Goal: Information Seeking & Learning: Learn about a topic

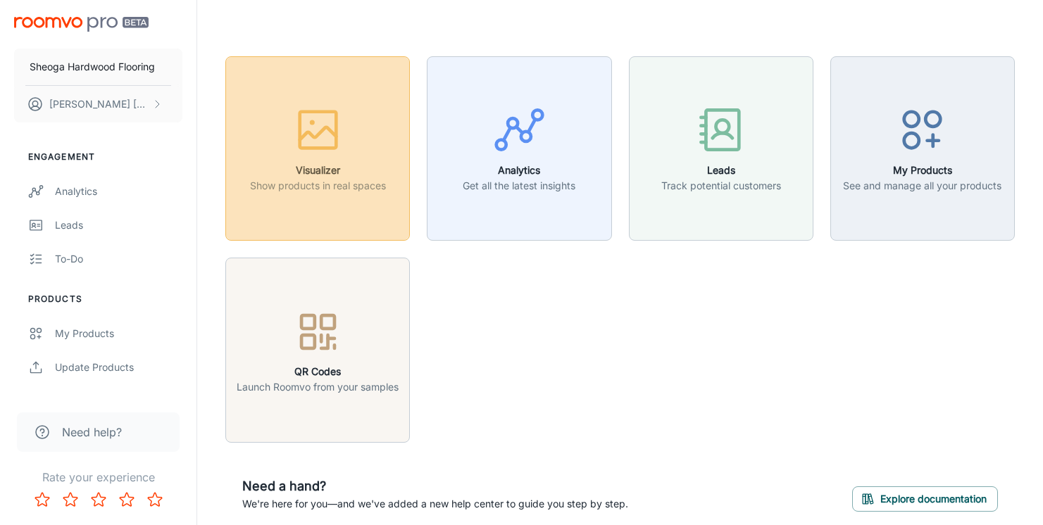
click at [362, 196] on button "Visualizer Show products in real spaces" at bounding box center [317, 148] width 184 height 184
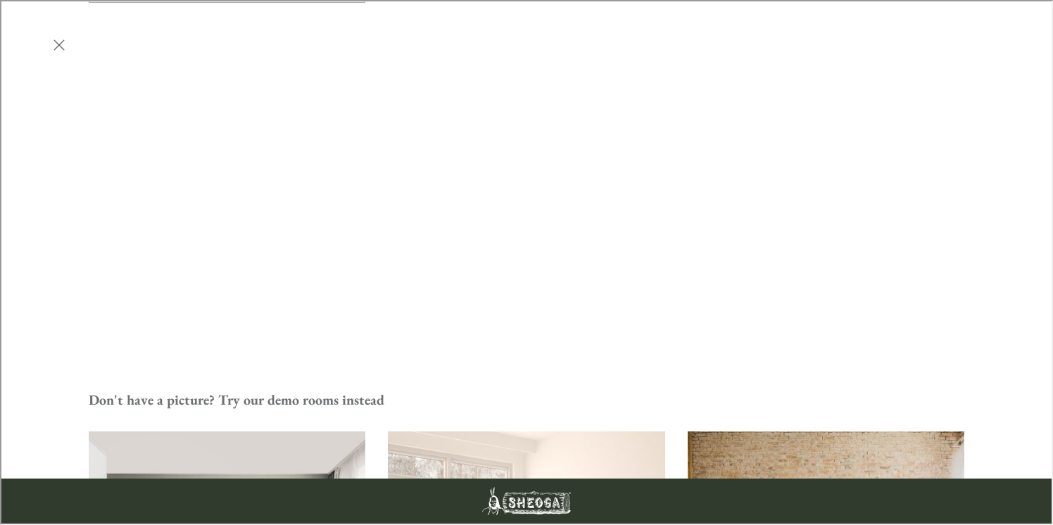
scroll to position [299, 0]
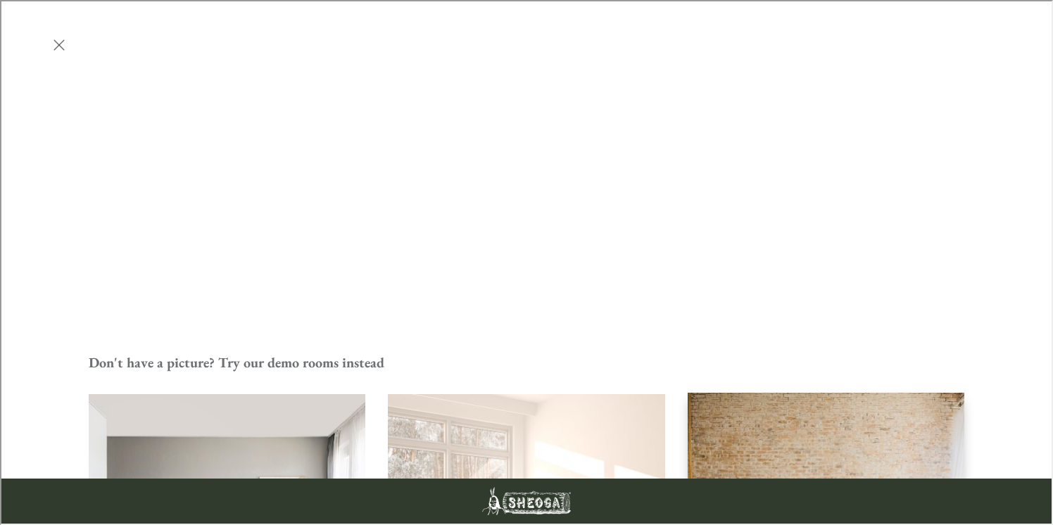
click at [911, 392] on img "Bedroom" at bounding box center [827, 532] width 280 height 281
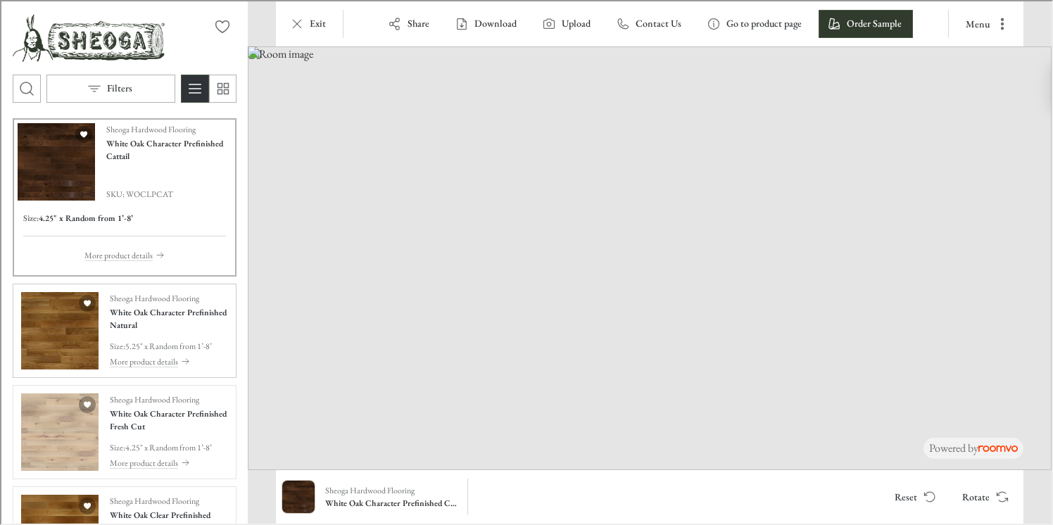
click at [139, 333] on div "Sheoga Hardwood Flooring White Oak Character Prefinished Natural Size : 5.25" x…" at bounding box center [167, 329] width 118 height 77
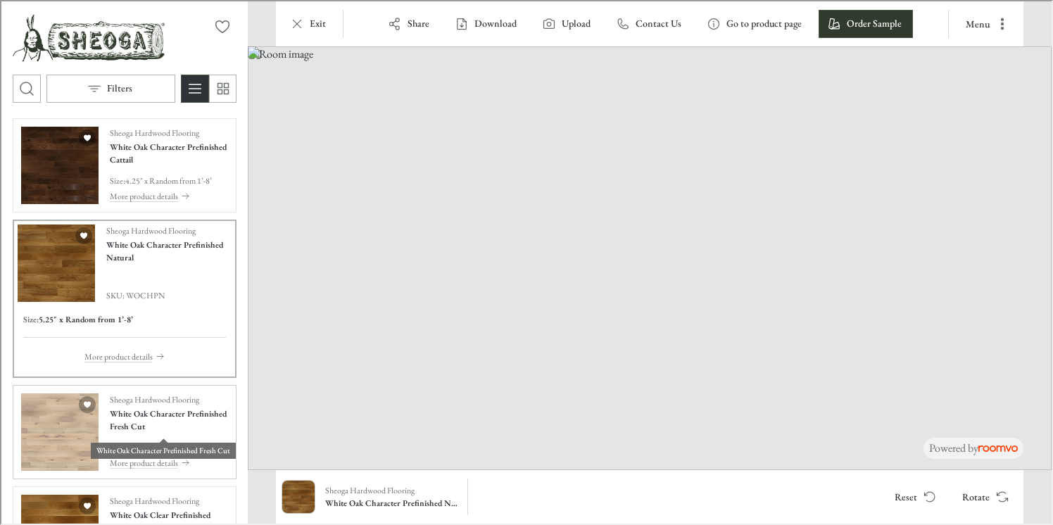
click at [130, 418] on h4 "White Oak Character Prefinished Fresh Cut" at bounding box center [167, 418] width 118 height 25
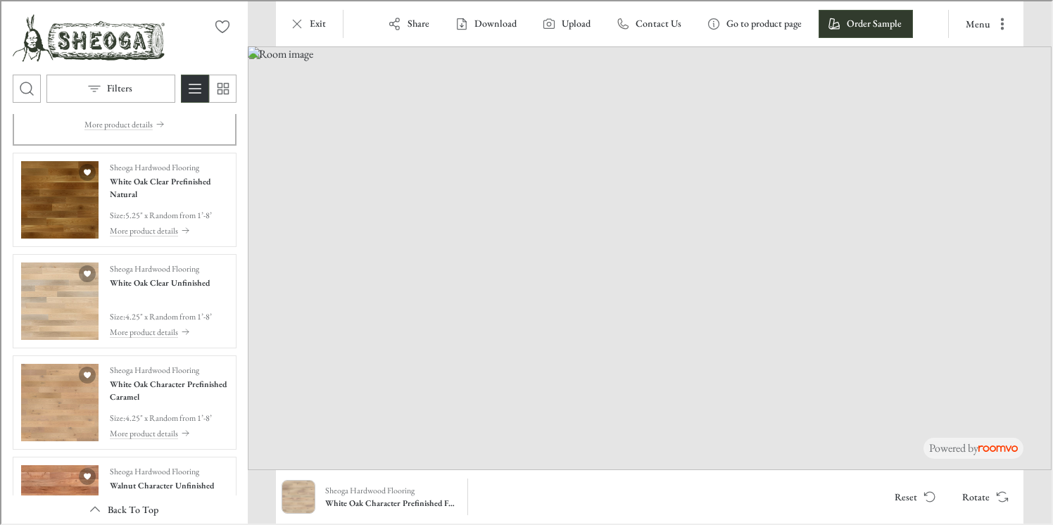
scroll to position [337, 0]
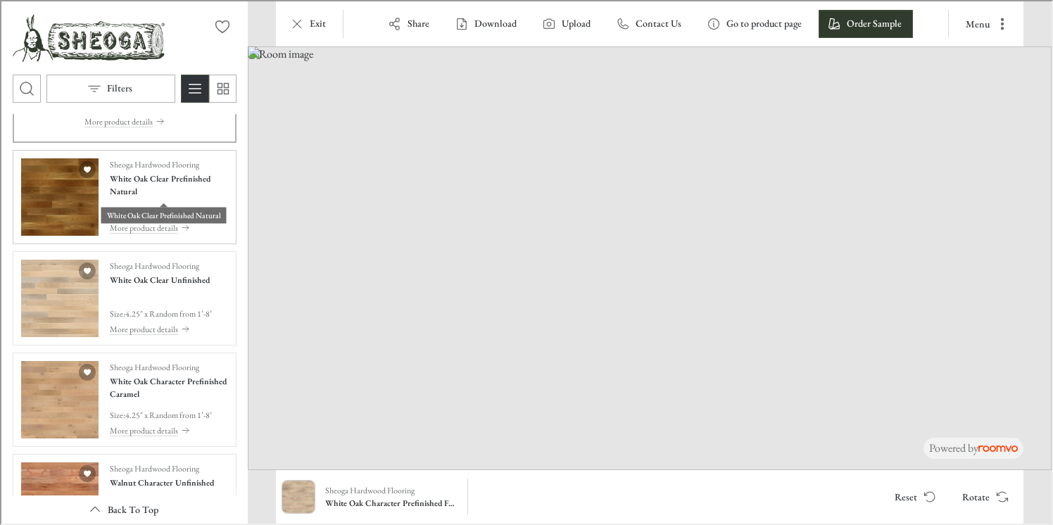
click at [177, 192] on h4 "White Oak Clear Prefinished Natural" at bounding box center [167, 183] width 118 height 25
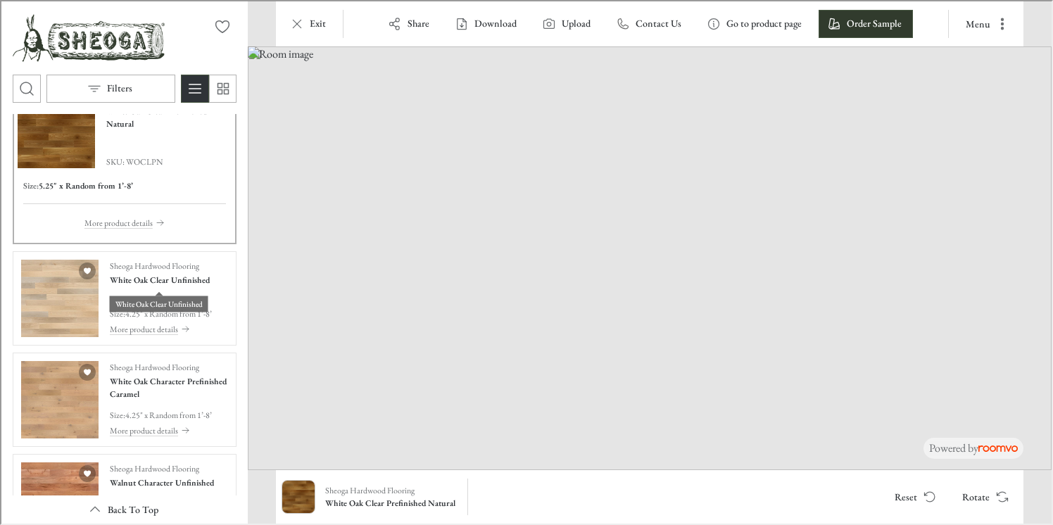
click at [133, 286] on div "White Oak Clear Unfinished" at bounding box center [157, 298] width 99 height 26
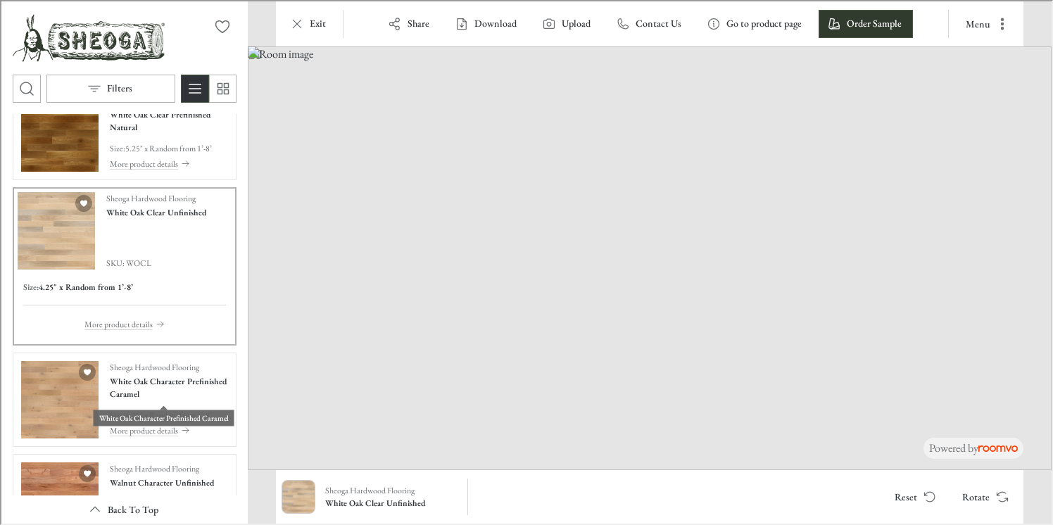
click at [125, 399] on div "White Oak Character Prefinished Caramel" at bounding box center [162, 412] width 141 height 26
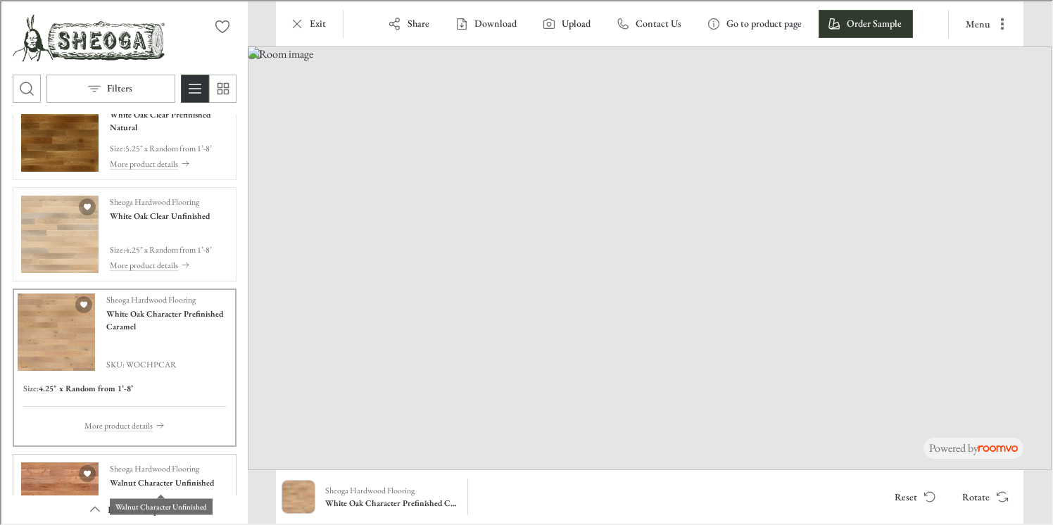
click at [132, 476] on h4 "Walnut Character Unfinished" at bounding box center [160, 481] width 104 height 13
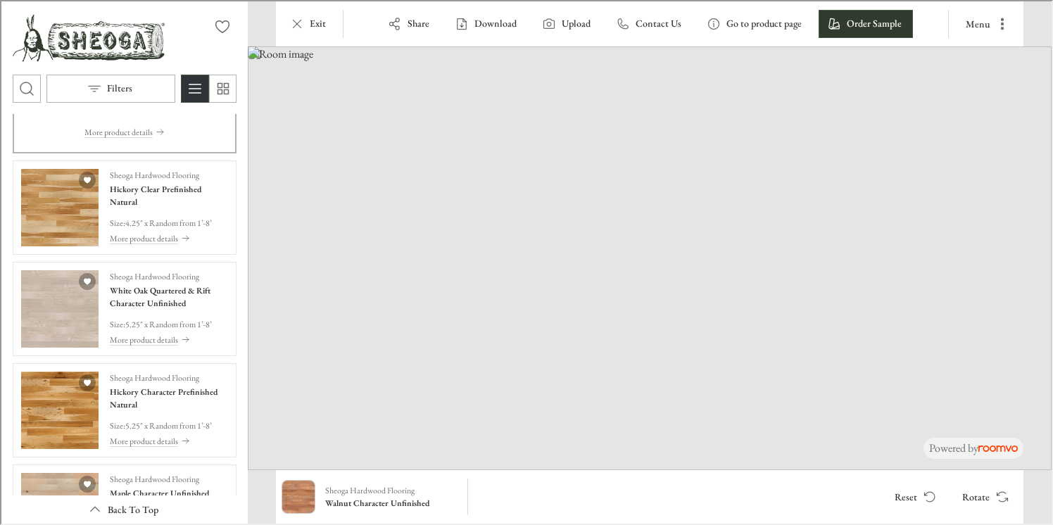
scroll to position [734, 0]
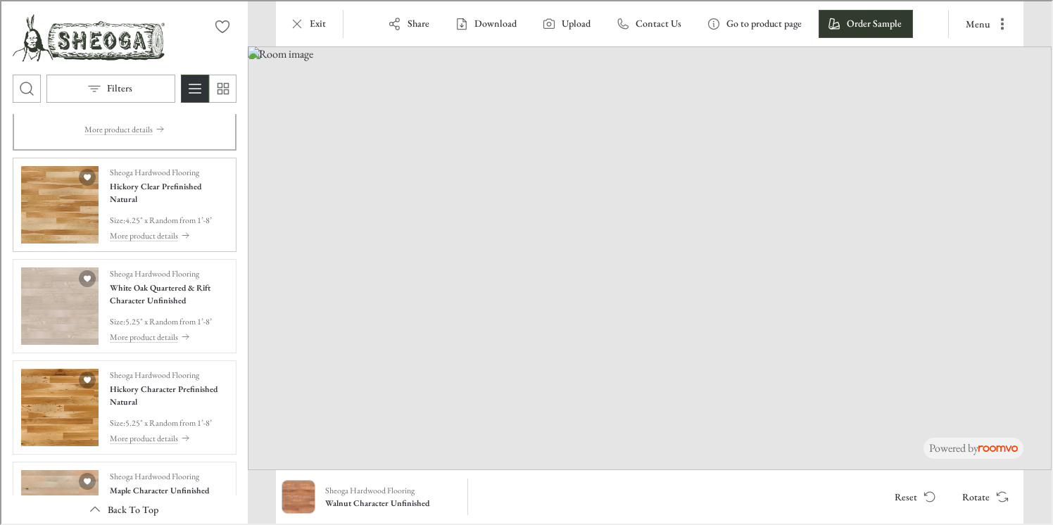
click at [166, 217] on p "4.25" x Random from 1’-8’" at bounding box center [167, 219] width 87 height 13
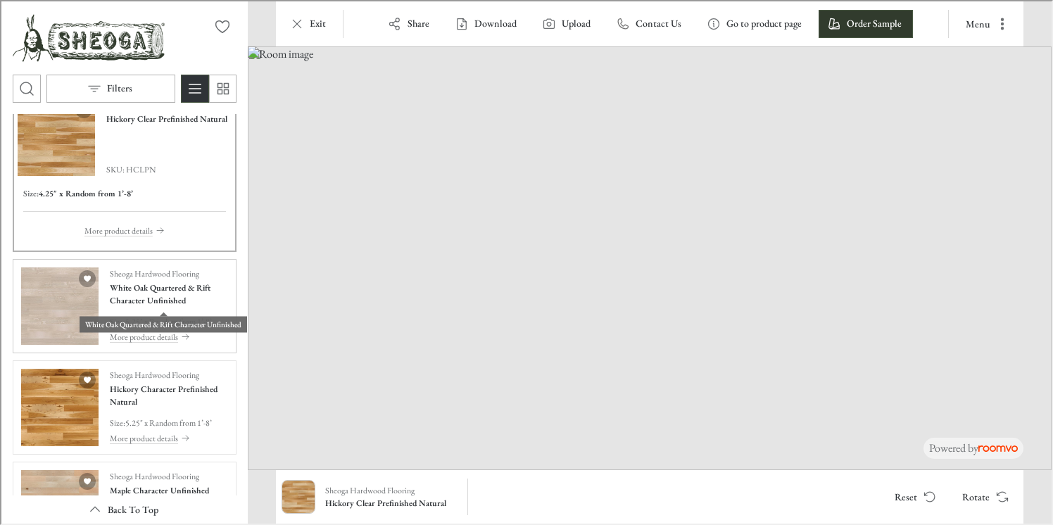
click at [135, 301] on h4 "White Oak Quartered & Rift Character Unfinished" at bounding box center [167, 292] width 118 height 25
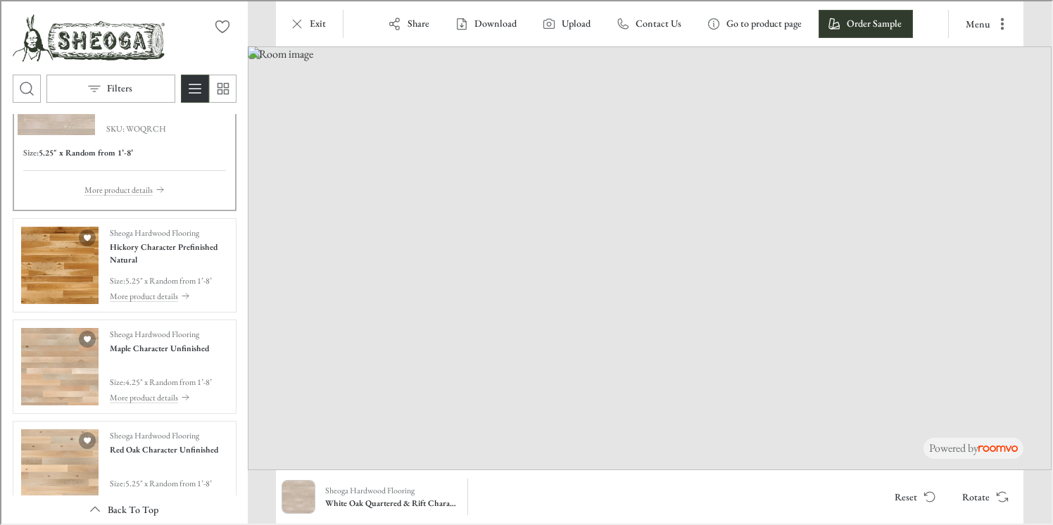
scroll to position [920, 0]
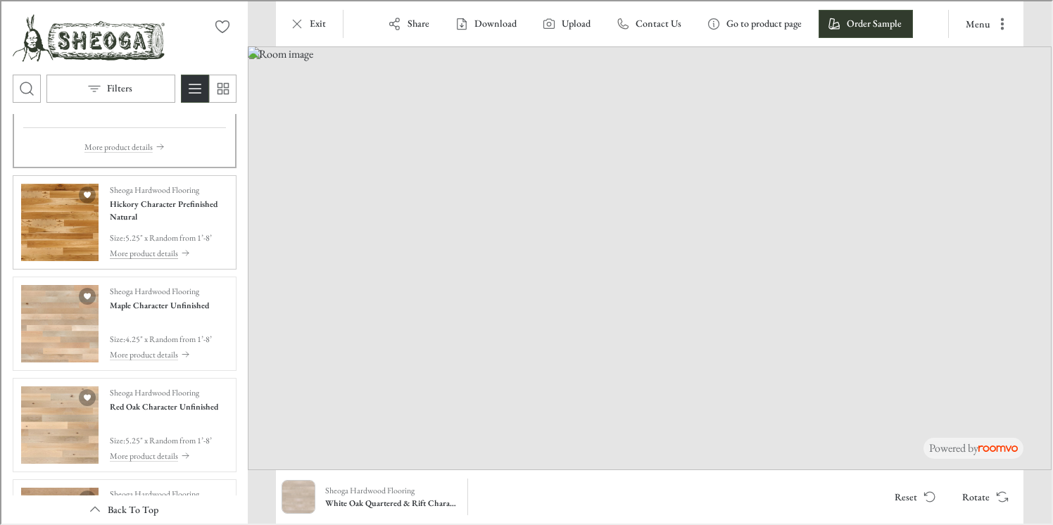
click at [173, 244] on button "More product details" at bounding box center [167, 251] width 118 height 15
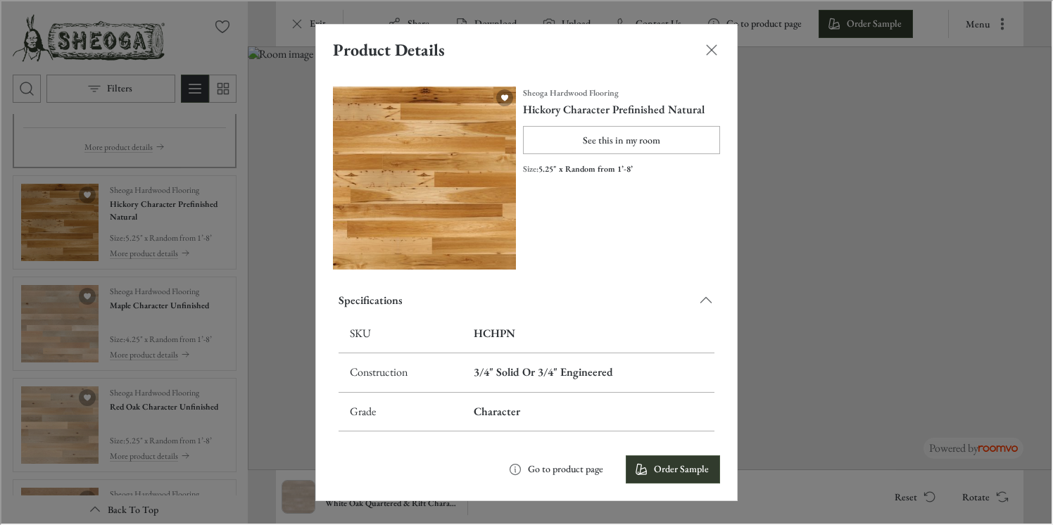
click at [146, 312] on div "Product Details Sheoga Hardwood Flooring Hickory Character Prefinished Natural …" at bounding box center [525, 261] width 1051 height 523
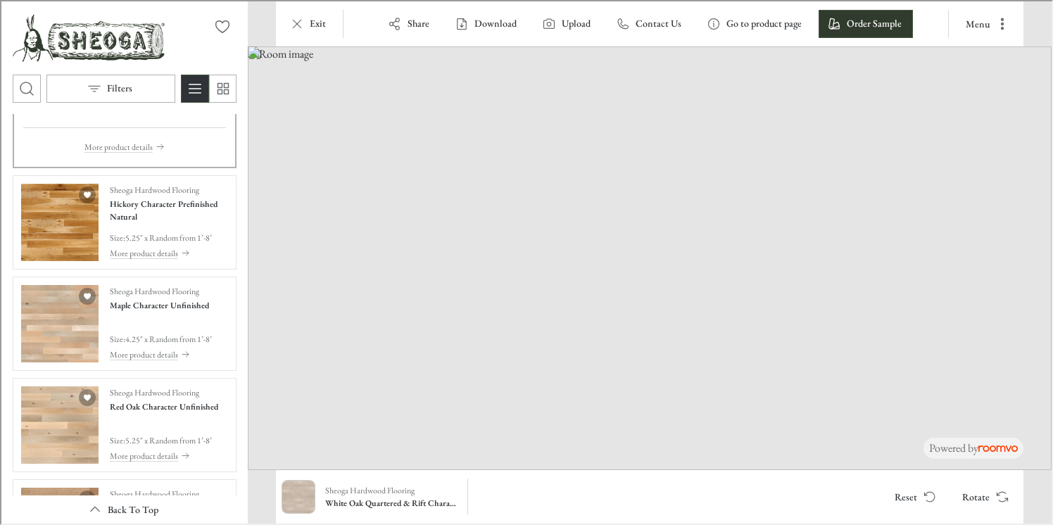
click at [146, 312] on div "Sheoga Hardwood Flooring Maple Character Unfinished Size : 4.25" x Random from …" at bounding box center [159, 322] width 102 height 77
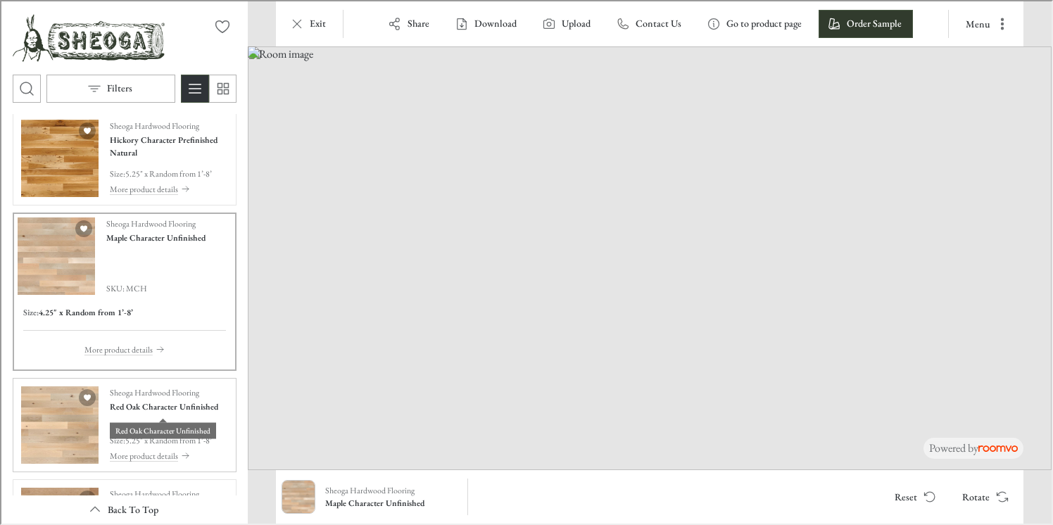
click at [135, 407] on h4 "Red Oak Character Unfinished" at bounding box center [162, 405] width 108 height 13
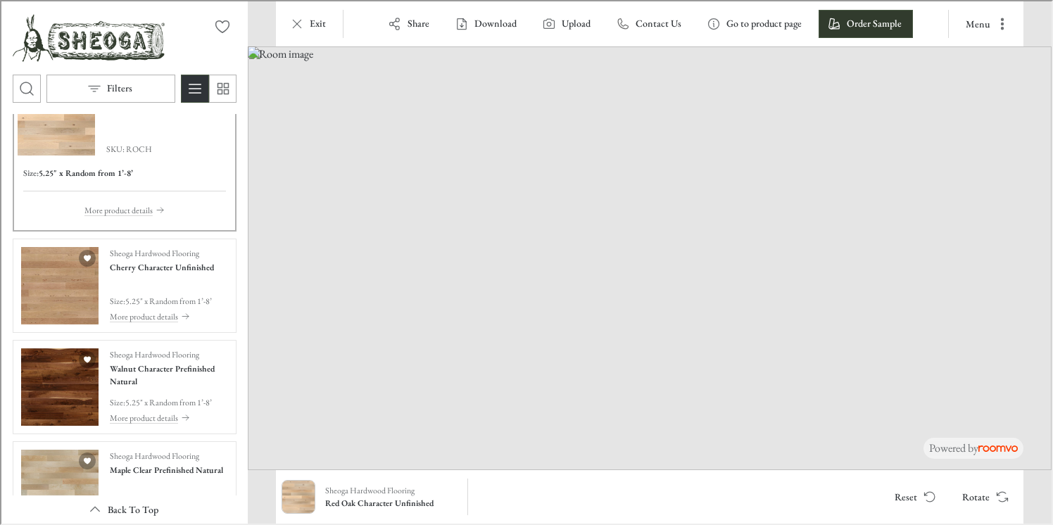
scroll to position [1179, 0]
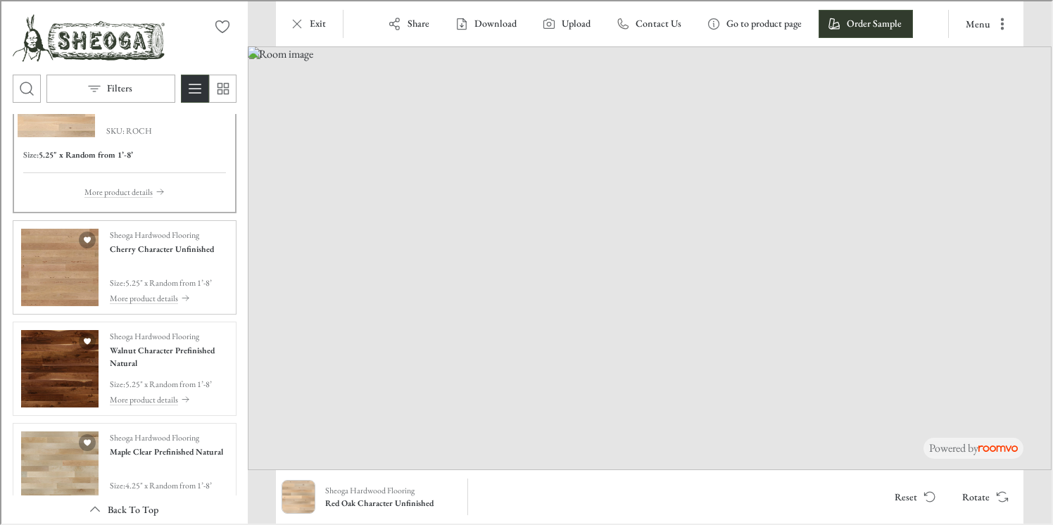
click at [165, 276] on p "5.25" x Random from 1’-8’" at bounding box center [167, 281] width 87 height 13
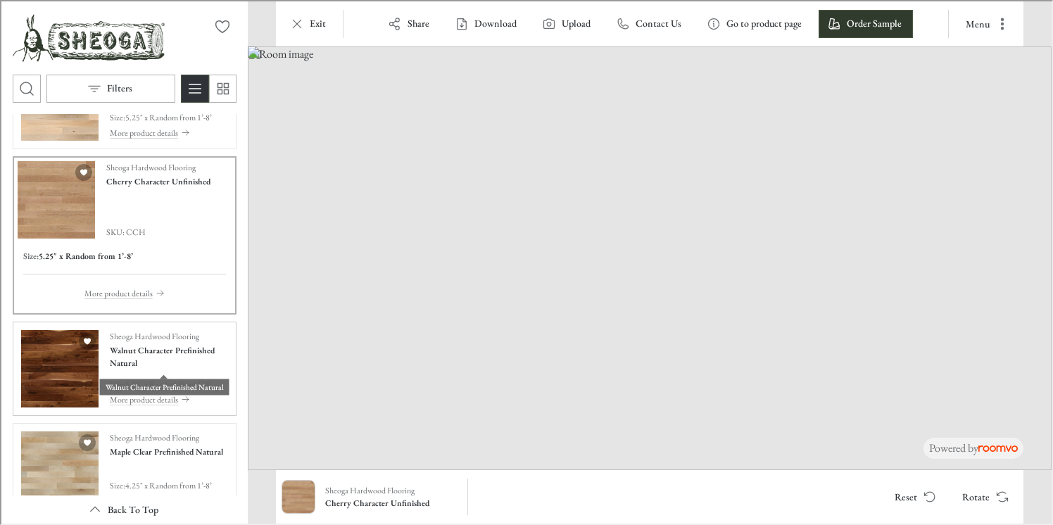
click at [148, 357] on h4 "Walnut Character Prefinished Natural" at bounding box center [167, 355] width 118 height 25
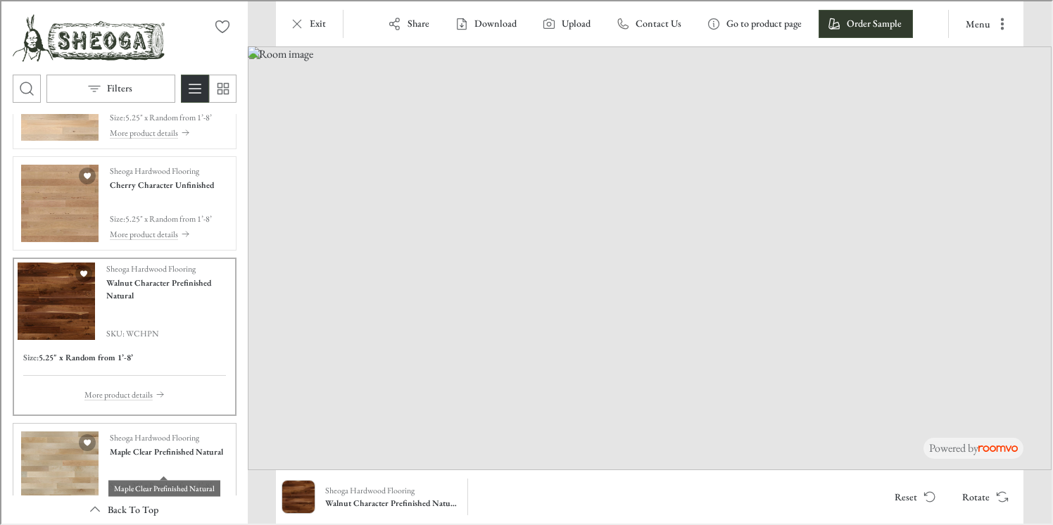
click at [135, 457] on h4 "Maple Clear Prefinished Natural" at bounding box center [164, 450] width 113 height 13
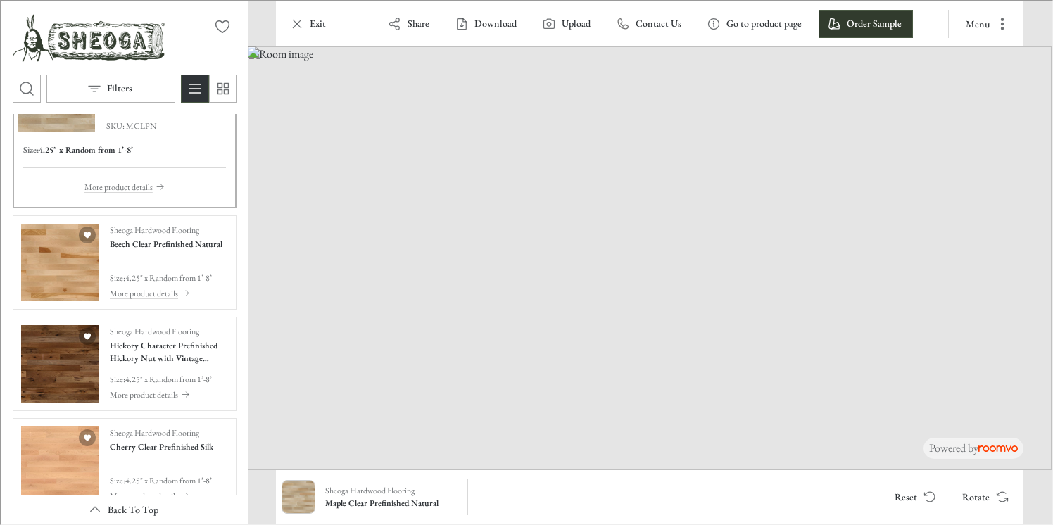
scroll to position [1491, 0]
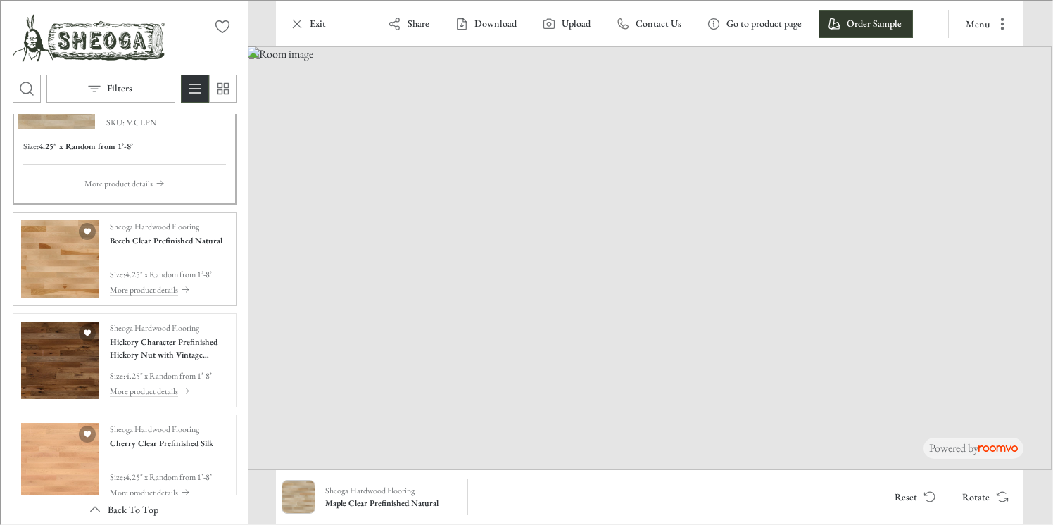
click at [171, 273] on p "4.25" x Random from 1’-8’" at bounding box center [167, 273] width 87 height 13
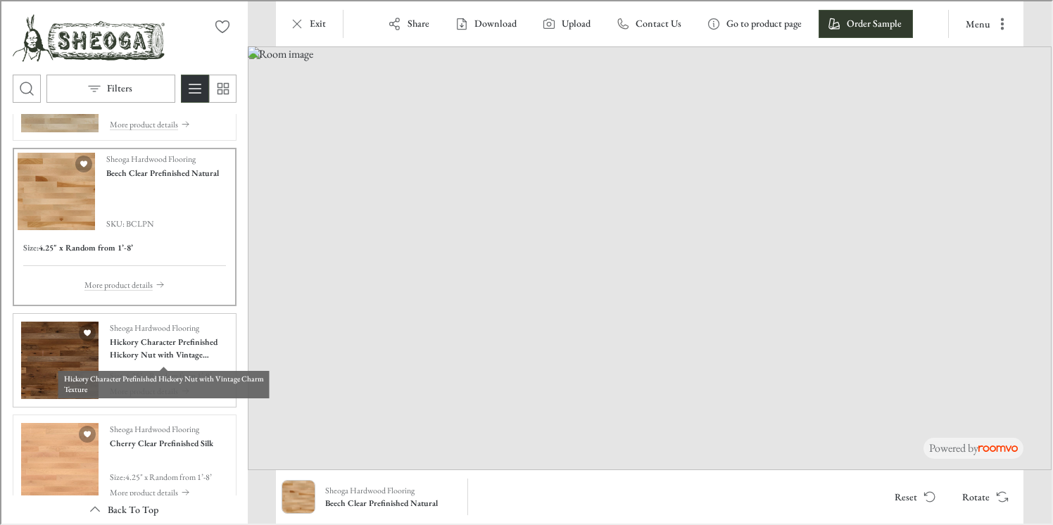
click at [157, 363] on div "Hickory Character Prefinished Hickory Nut with Vintage Charm Texture" at bounding box center [162, 378] width 211 height 37
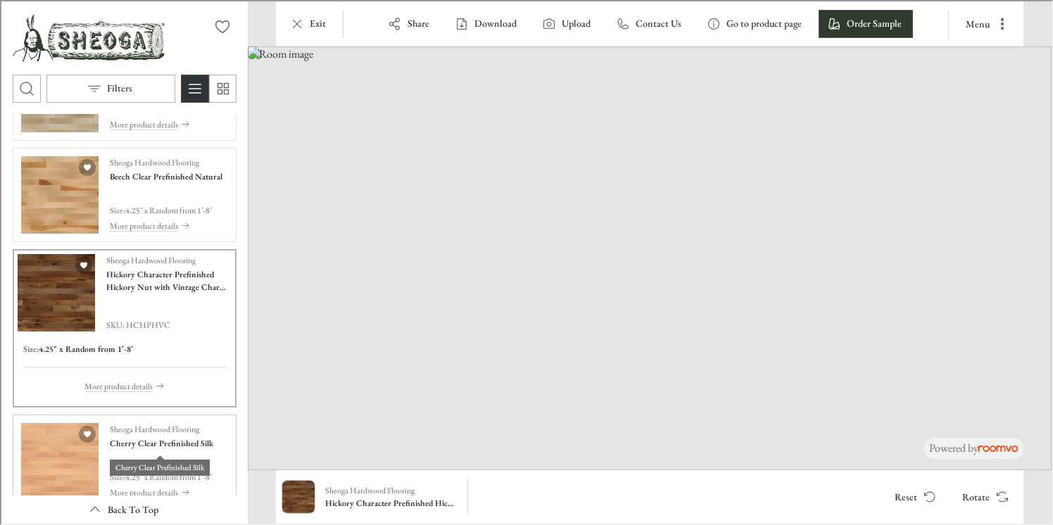
click at [124, 447] on h4 "Cherry Clear Prefinished Silk" at bounding box center [160, 442] width 104 height 13
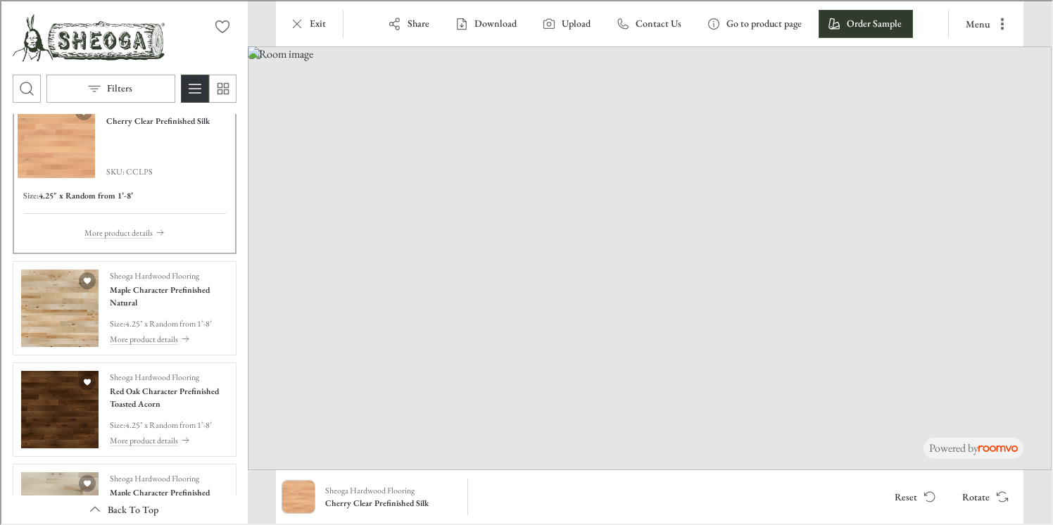
scroll to position [1768, 0]
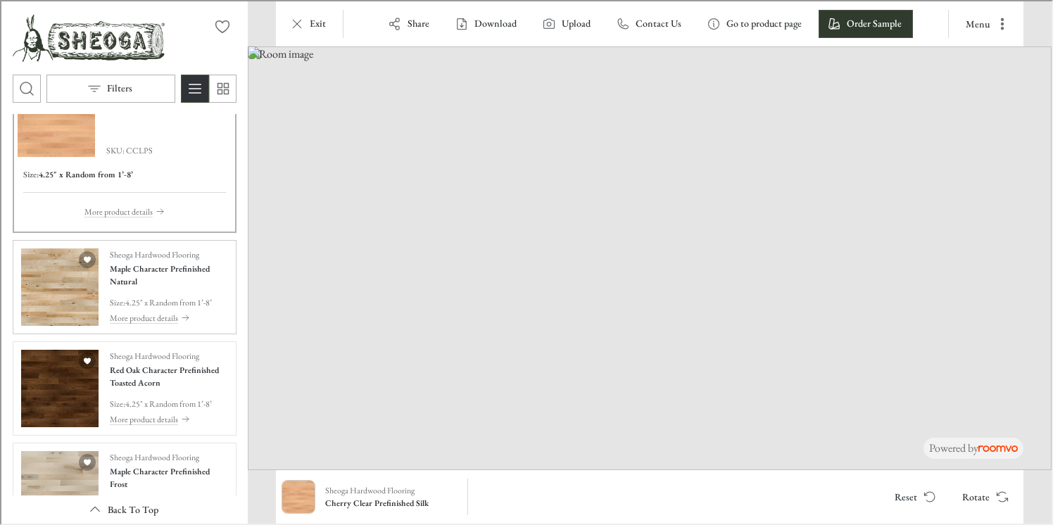
click at [177, 304] on p "4.25" x Random from 1’-8’" at bounding box center [167, 301] width 87 height 13
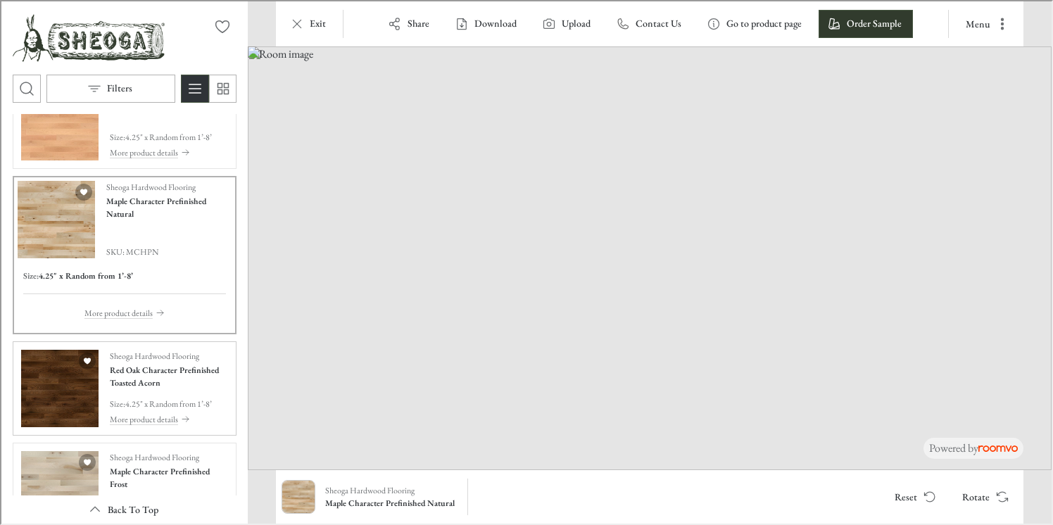
click at [162, 392] on div "Sheoga Hardwood Flooring Red Oak Character Prefinished Toasted Acorn Size : 4.2…" at bounding box center [167, 387] width 118 height 77
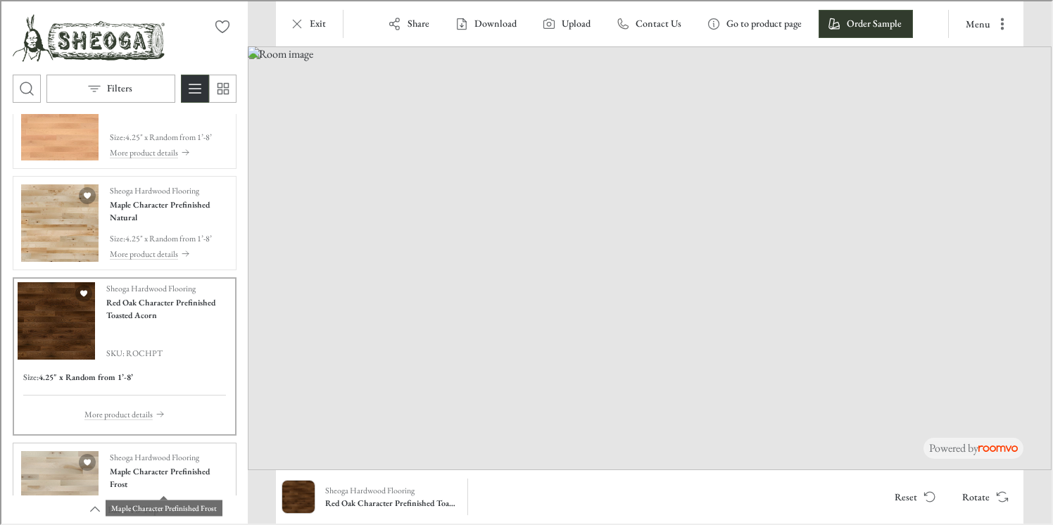
click at [137, 475] on h4 "Maple Character Prefinished Frost" at bounding box center [167, 476] width 118 height 25
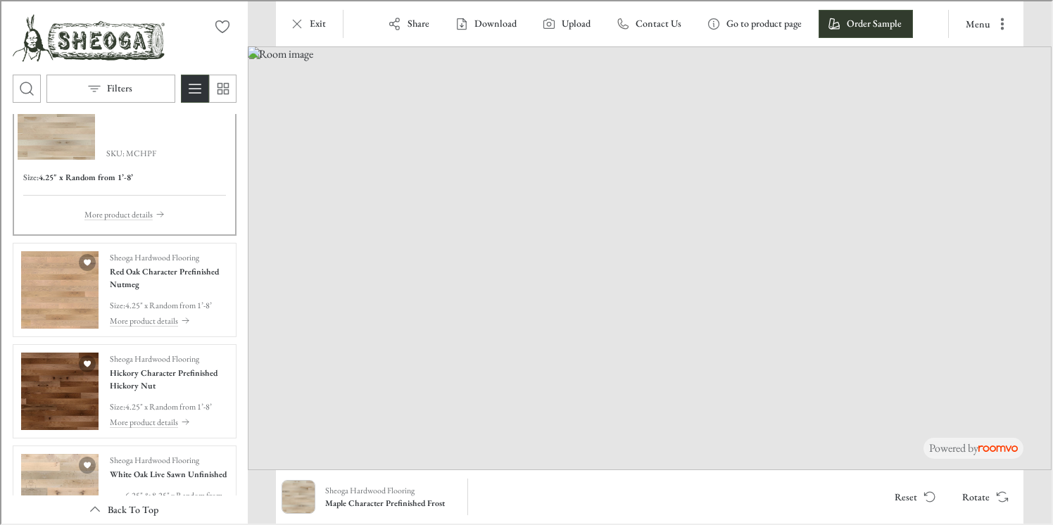
scroll to position [2072, 0]
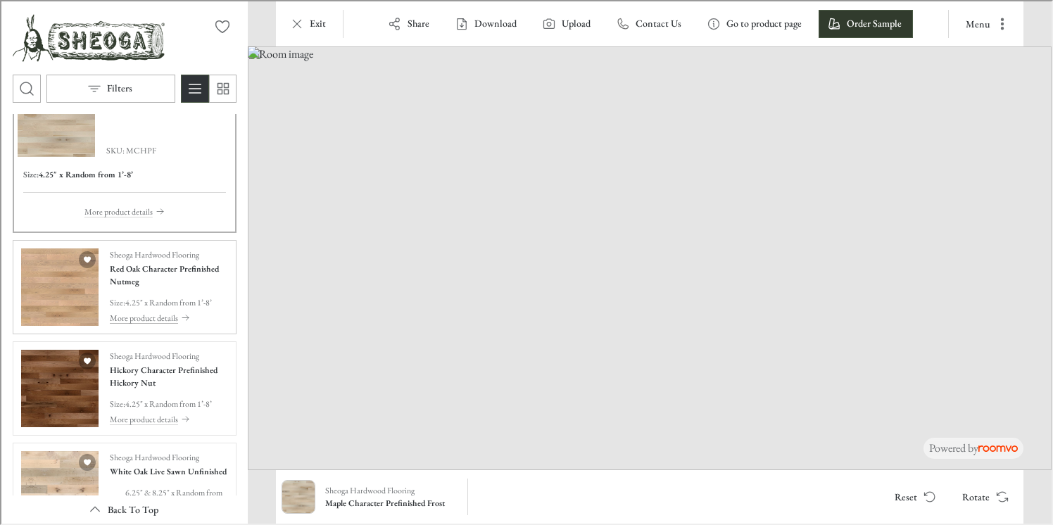
click at [172, 311] on p "More product details" at bounding box center [142, 317] width 68 height 13
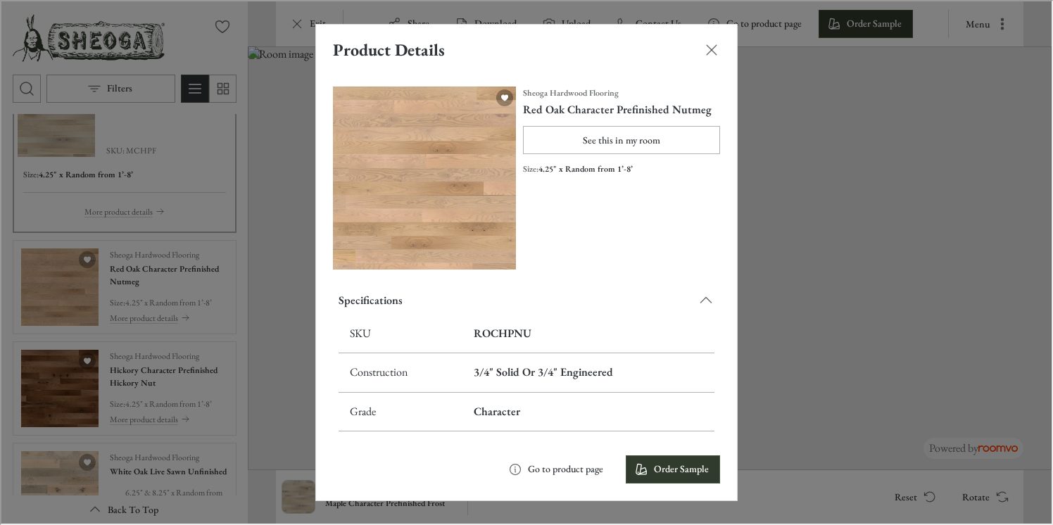
click at [152, 365] on div "Product Details Sheoga Hardwood Flooring Red Oak Character Prefinished Nutmeg S…" at bounding box center [525, 261] width 1051 height 523
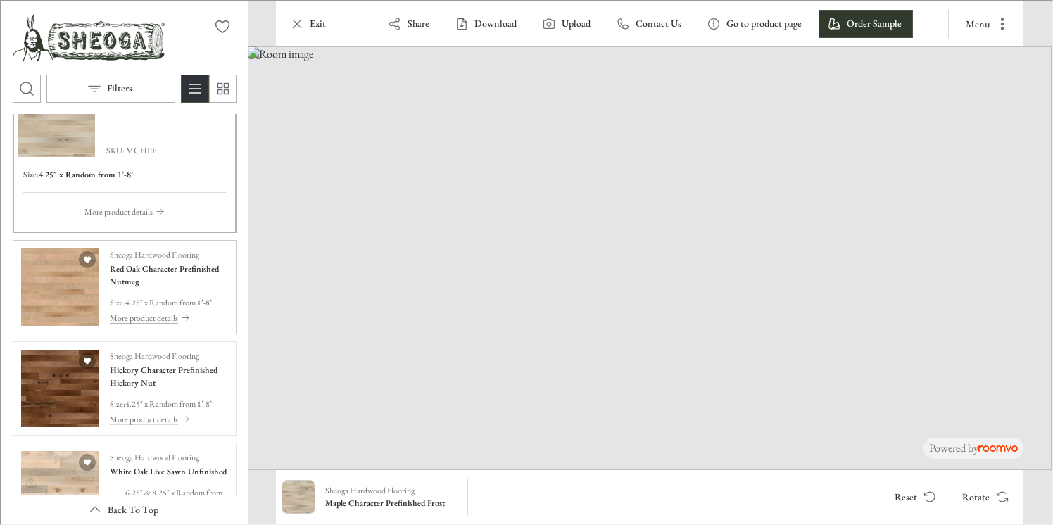
click at [160, 309] on button "More product details" at bounding box center [167, 316] width 118 height 15
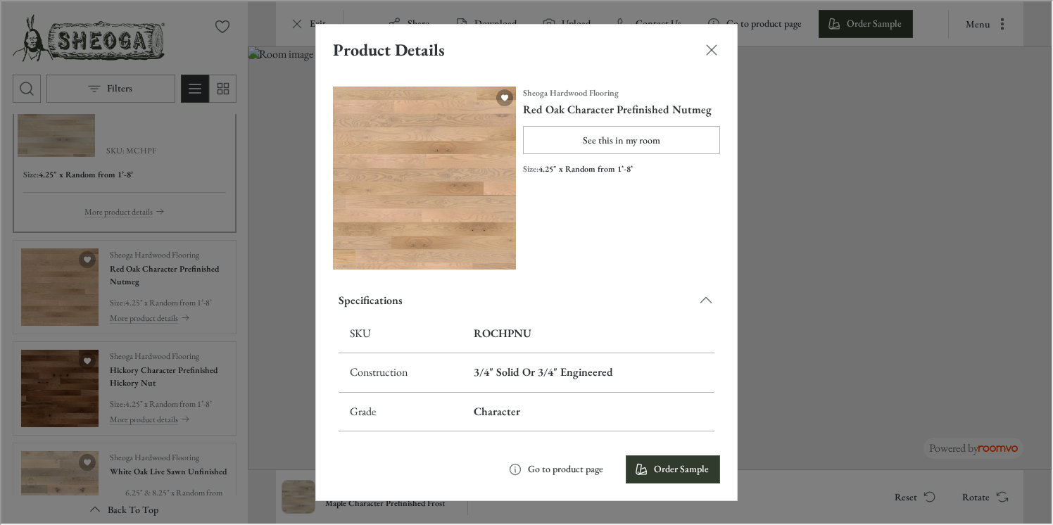
click at [136, 368] on div "Product Details Sheoga Hardwood Flooring Red Oak Character Prefinished Nutmeg S…" at bounding box center [525, 261] width 1051 height 523
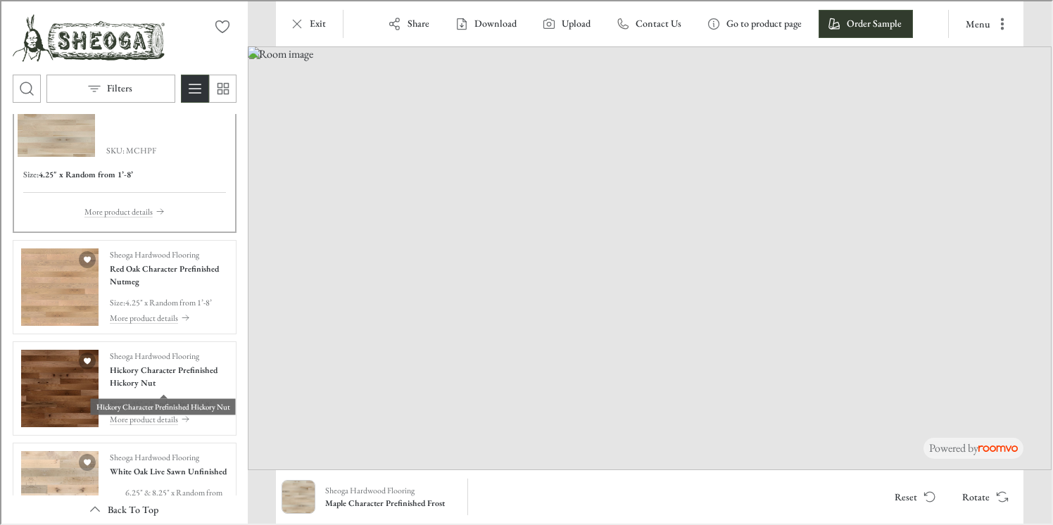
click at [136, 368] on h4 "Hickory Character Prefinished Hickory Nut" at bounding box center [167, 375] width 118 height 25
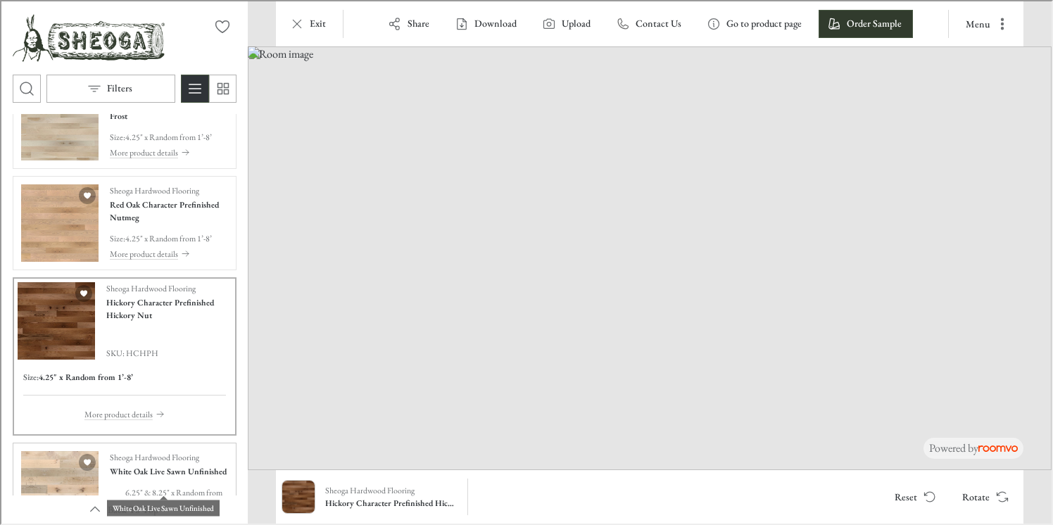
click at [148, 469] on h4 "White Oak Live Sawn Unfinished" at bounding box center [166, 470] width 117 height 13
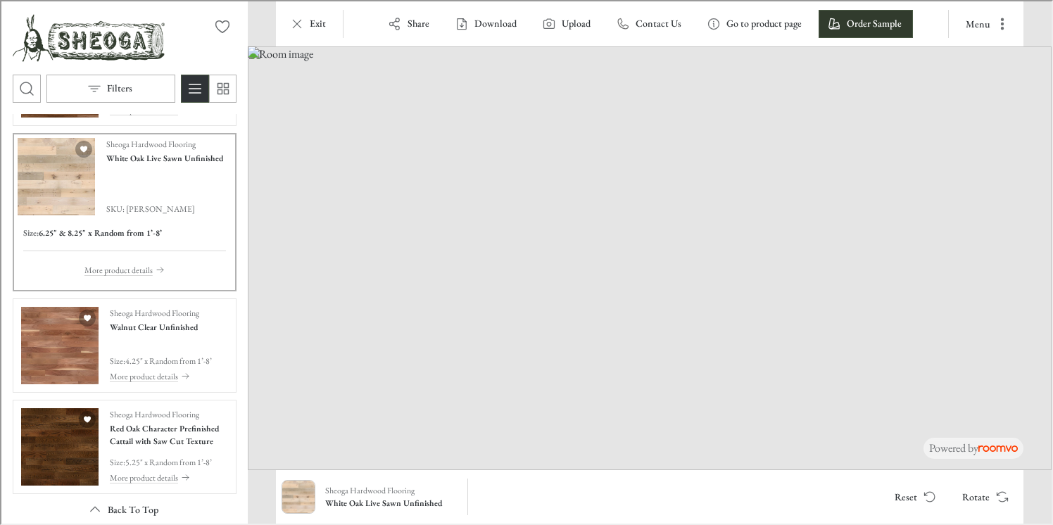
scroll to position [2339, 0]
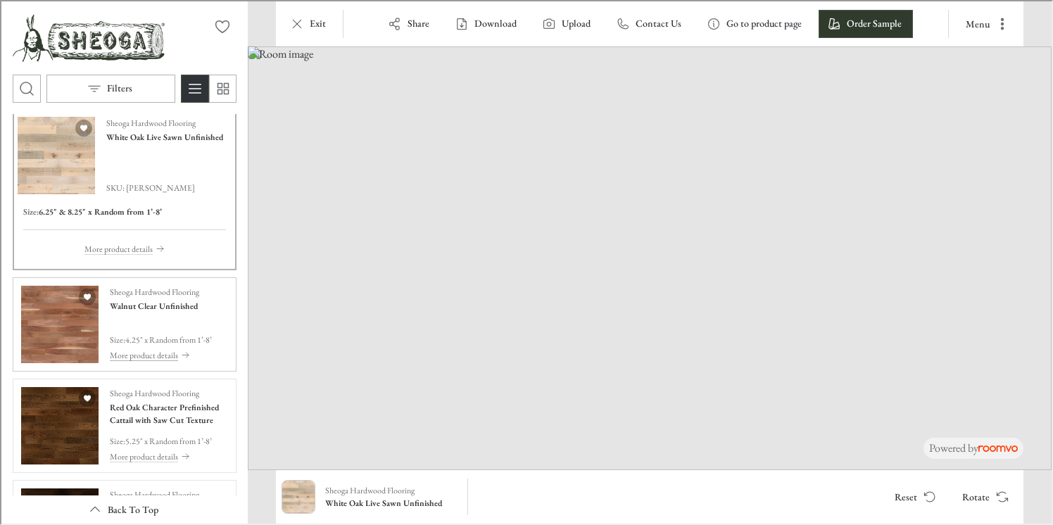
click at [170, 348] on p "More product details" at bounding box center [142, 354] width 68 height 13
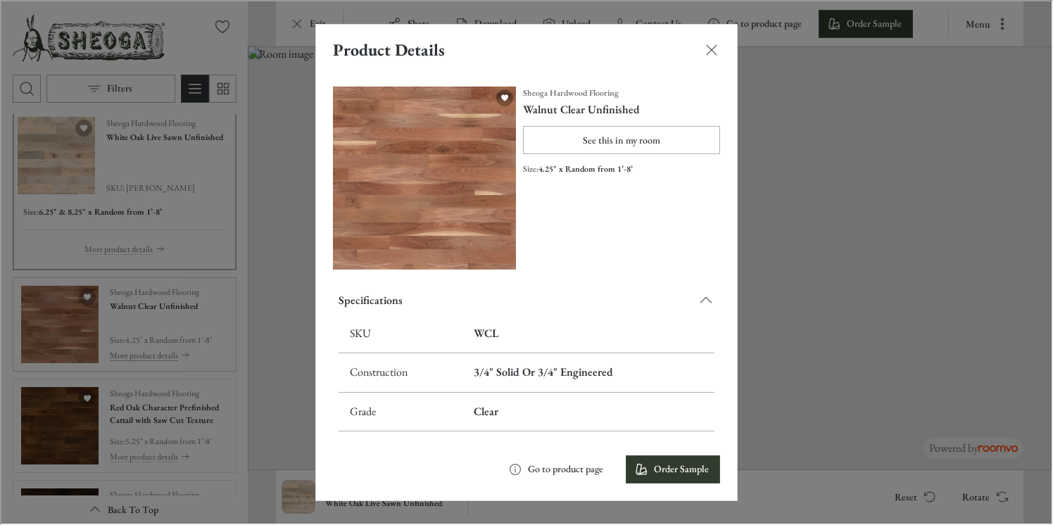
click at [170, 347] on div "Product Details Sheoga Hardwood Flooring Walnut Clear Unfinished See this in my…" at bounding box center [525, 261] width 1051 height 523
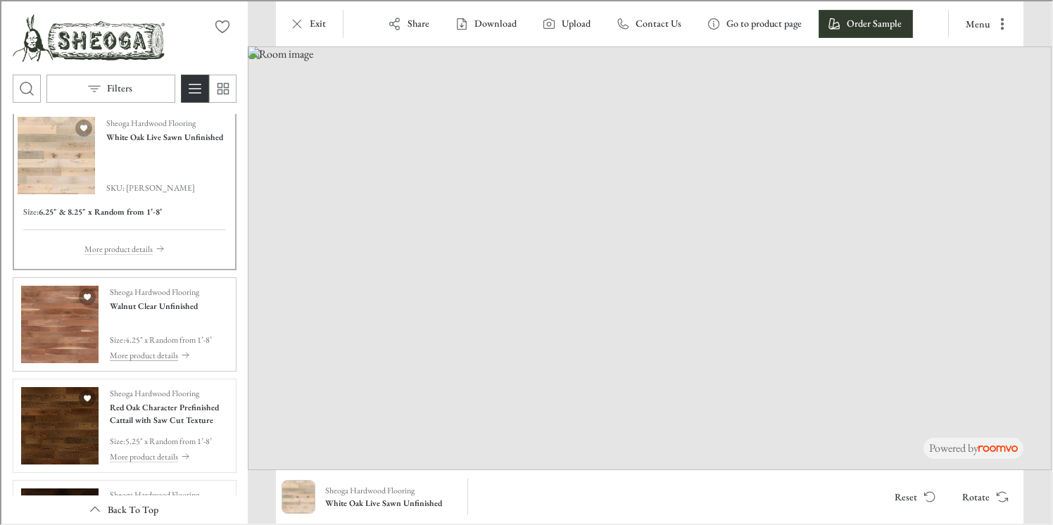
click at [170, 348] on p "More product details" at bounding box center [142, 354] width 68 height 13
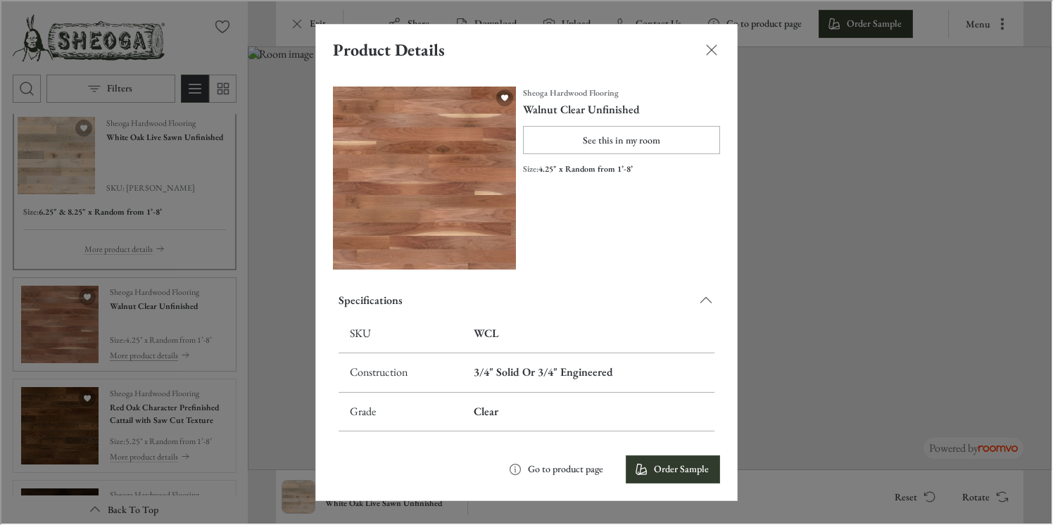
click at [170, 347] on div "Product Details Sheoga Hardwood Flooring Walnut Clear Unfinished See this in my…" at bounding box center [525, 261] width 1051 height 523
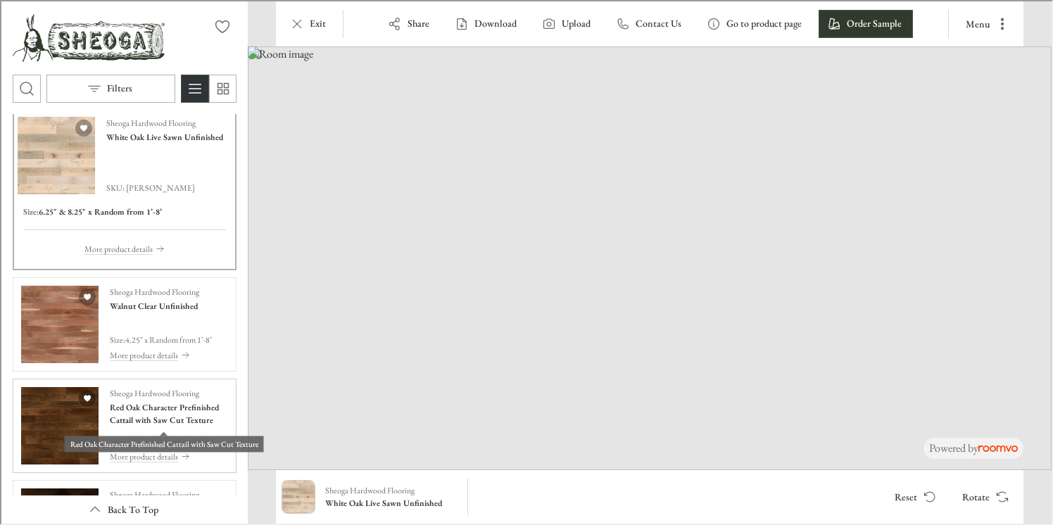
click at [151, 417] on h4 "Red Oak Character Prefinished Cattail with Saw Cut Texture" at bounding box center [167, 412] width 118 height 25
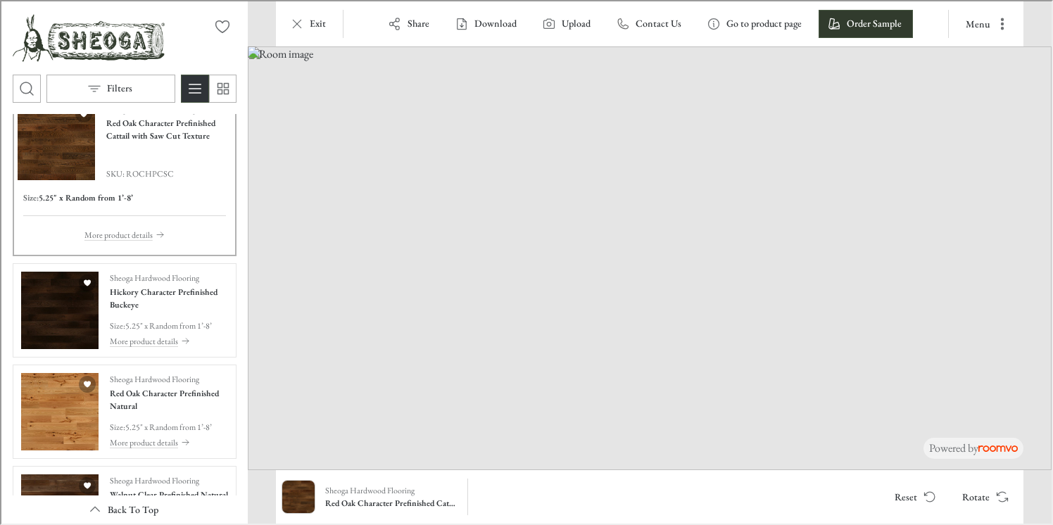
scroll to position [2577, 0]
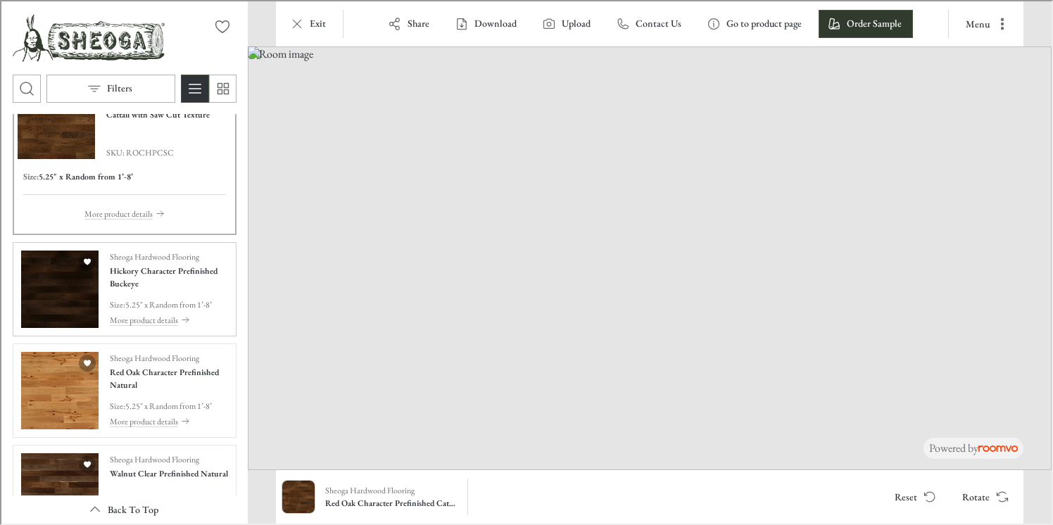
click at [144, 304] on div "Sheoga Hardwood Flooring Hickory Character Prefinished Buckeye Size : 5.25" x R…" at bounding box center [167, 287] width 118 height 77
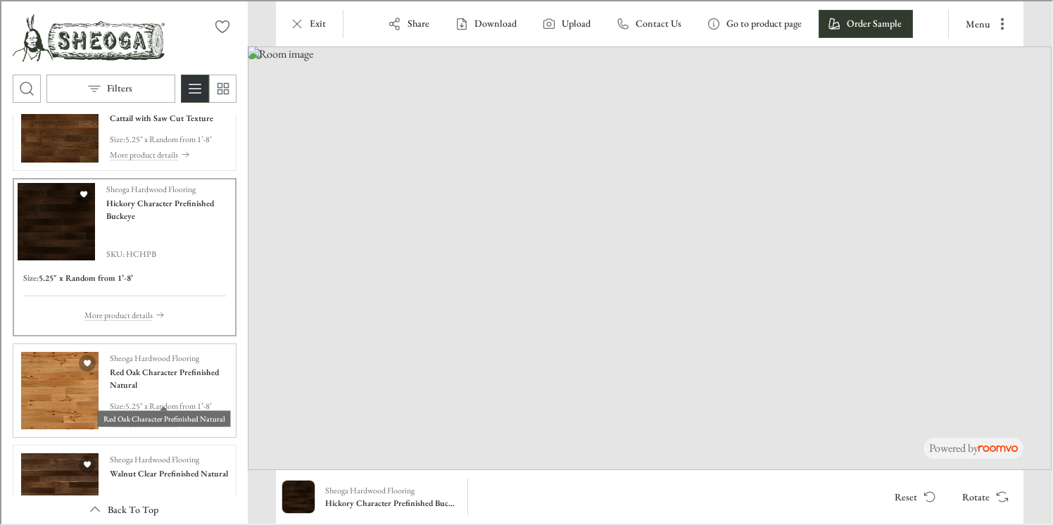
click at [163, 390] on h4 "Red Oak Character Prefinished Natural" at bounding box center [167, 377] width 118 height 25
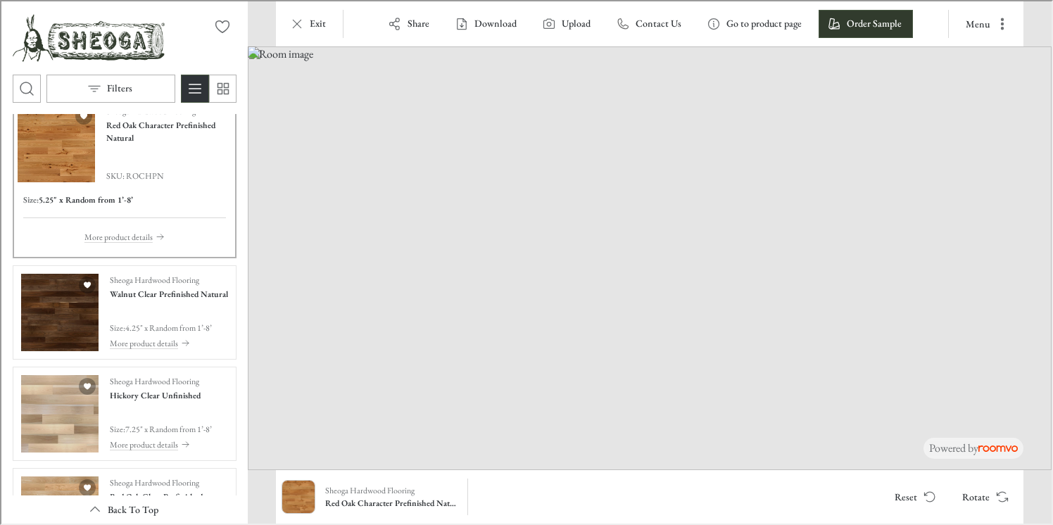
scroll to position [2771, 0]
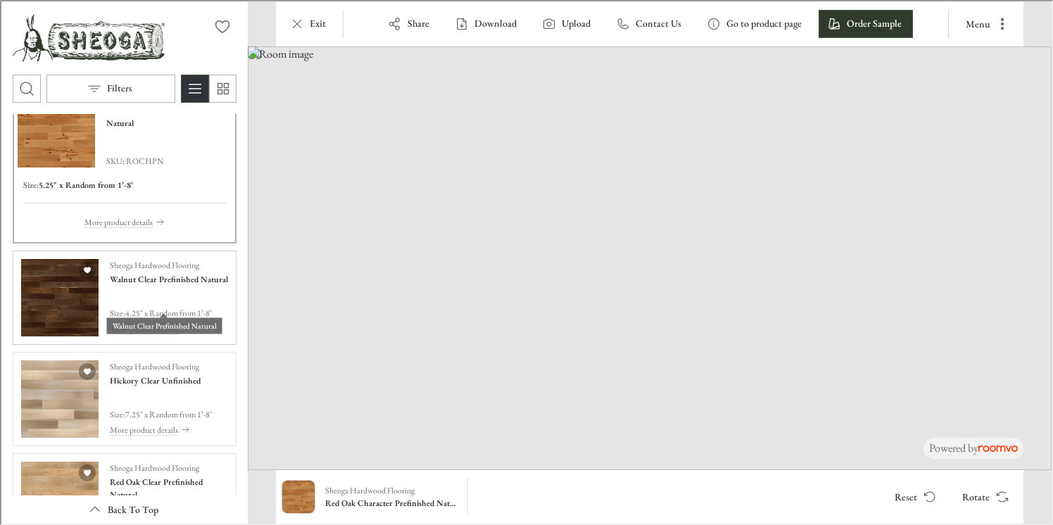
click at [147, 284] on h4 "Walnut Clear Prefinished Natural" at bounding box center [167, 278] width 118 height 13
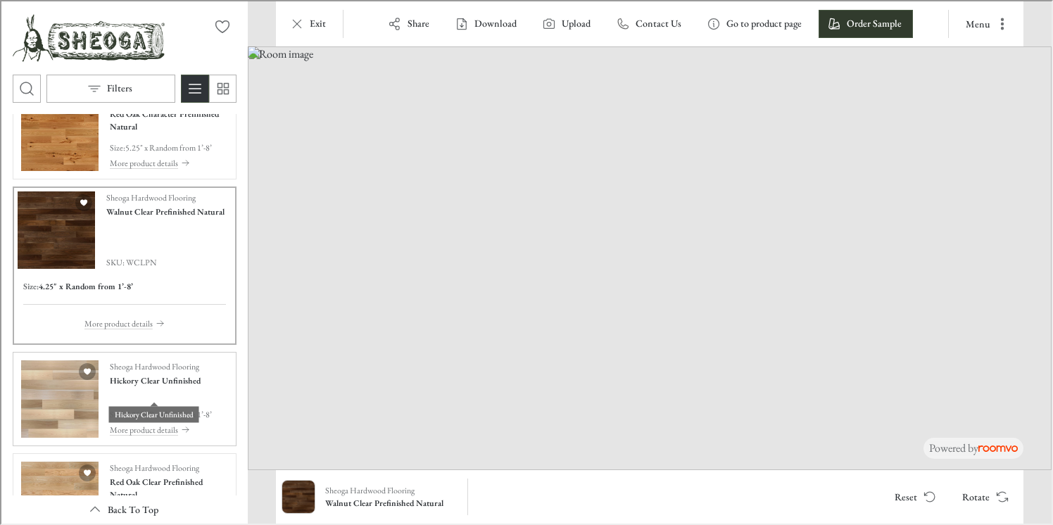
click at [150, 386] on h4 "Hickory Clear Unfinished" at bounding box center [153, 379] width 91 height 13
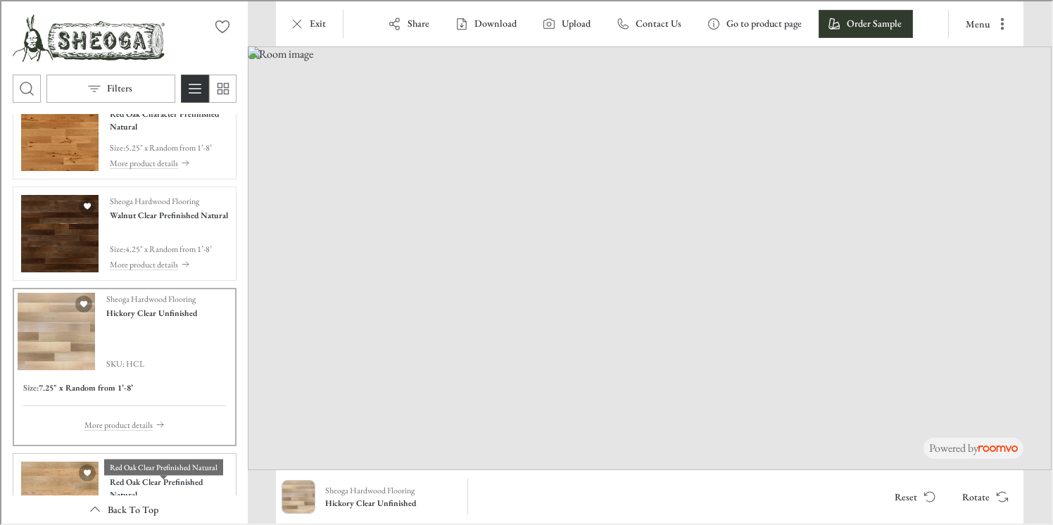
click at [147, 487] on h4 "Red Oak Clear Prefinished Natural" at bounding box center [167, 487] width 118 height 25
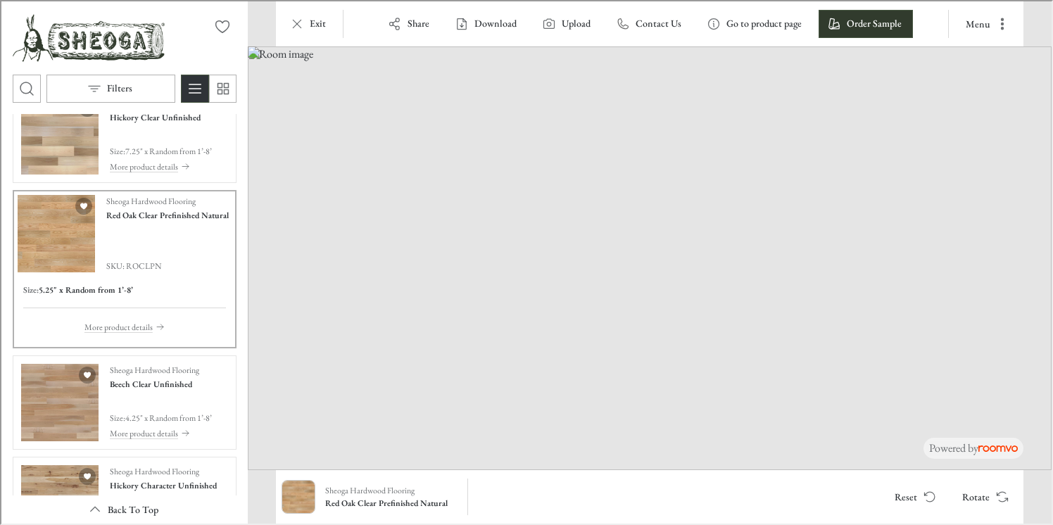
scroll to position [2973, 0]
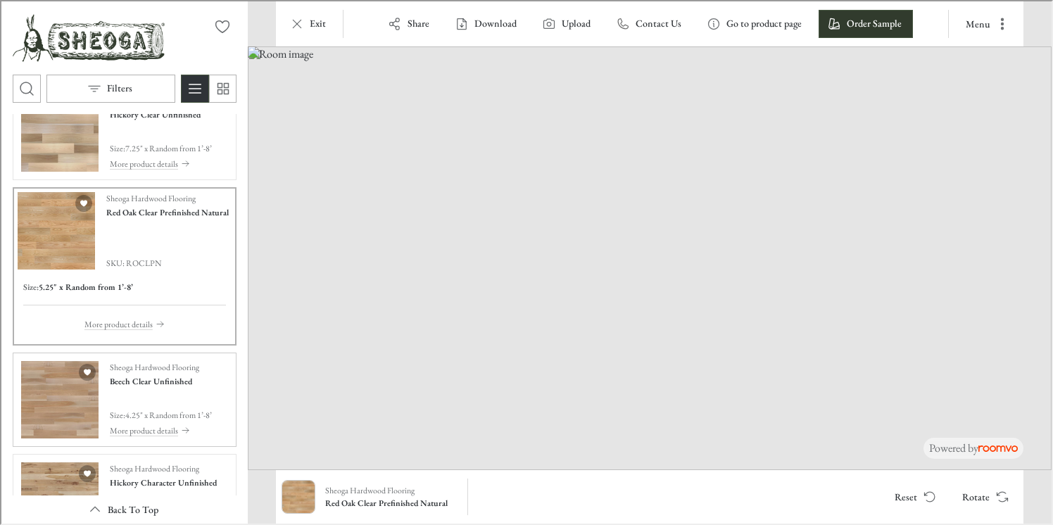
click at [161, 405] on div "Sheoga Hardwood Flooring Beech Clear Unfinished Size : 4.25" x Random from 1’-8…" at bounding box center [159, 398] width 102 height 77
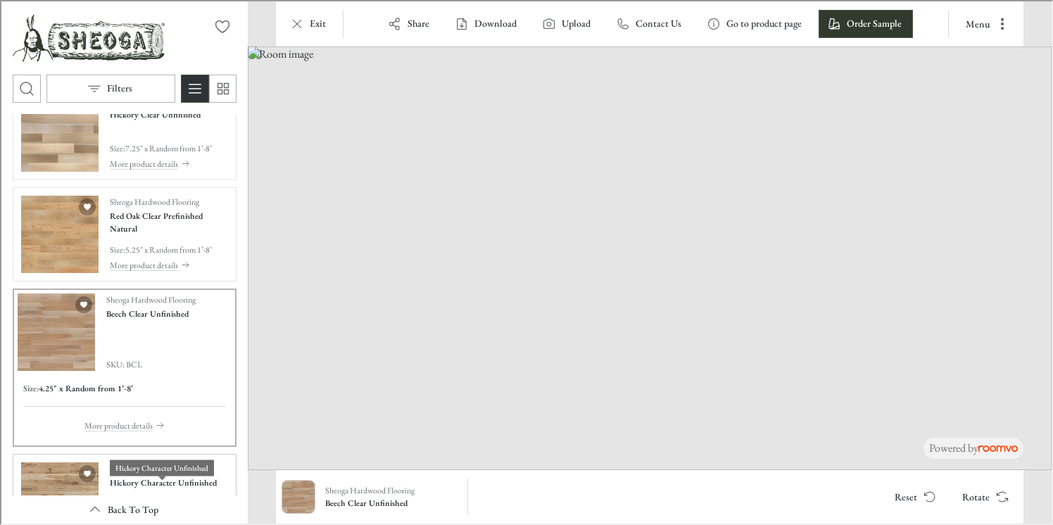
click at [167, 484] on h4 "Hickory Character Unfinished" at bounding box center [161, 481] width 107 height 13
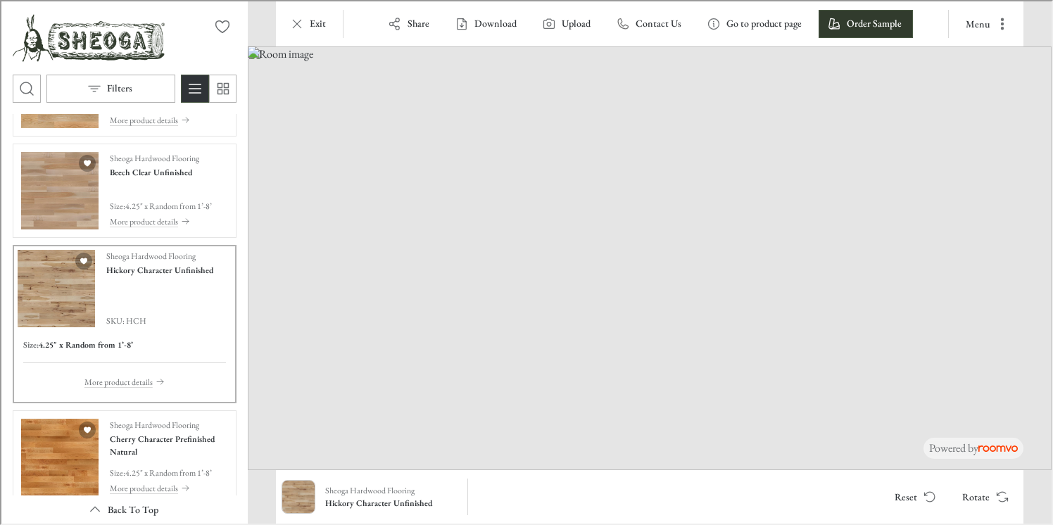
scroll to position [3144, 0]
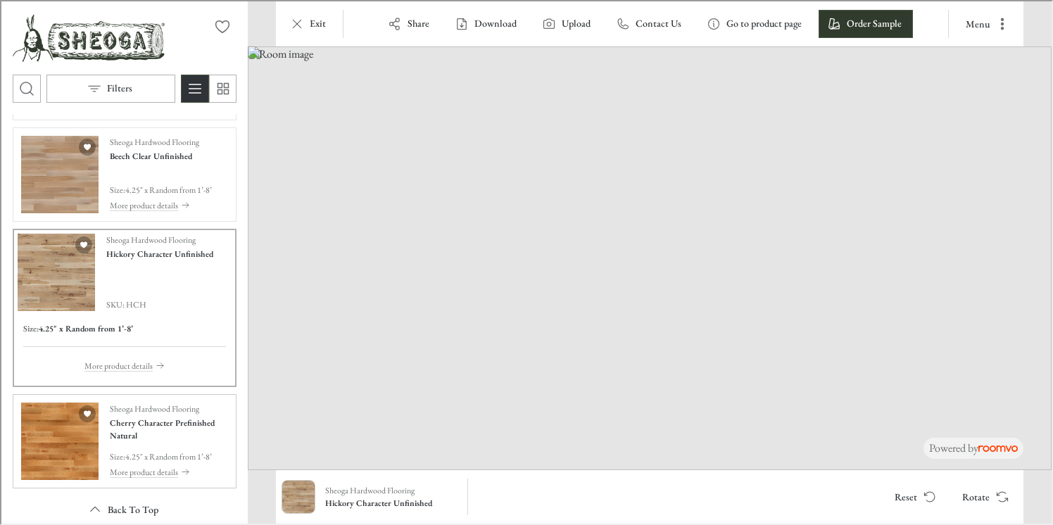
click at [189, 456] on p "4.25" x Random from 1’-8’" at bounding box center [167, 455] width 87 height 13
